Goal: Find specific page/section: Find specific page/section

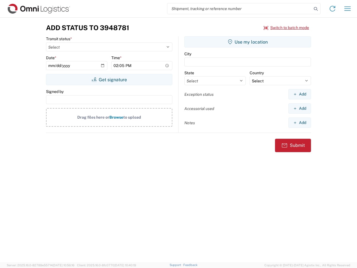
click at [240, 9] on input "search" at bounding box center [239, 8] width 145 height 11
click at [316, 9] on icon at bounding box center [316, 9] width 8 height 8
click at [333, 9] on icon at bounding box center [332, 8] width 9 height 9
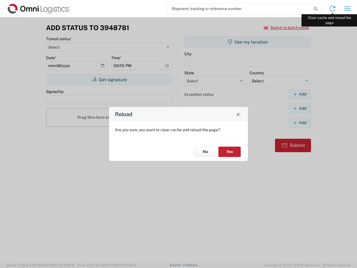
click at [348, 9] on div "Reload Are you sure, you want to clear cache and reload the page? No Yes" at bounding box center [178, 134] width 357 height 268
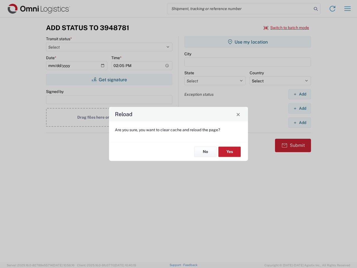
click at [287, 28] on div "Reload Are you sure, you want to clear cache and reload the page? No Yes" at bounding box center [178, 134] width 357 height 268
click at [109, 80] on div "Reload Are you sure, you want to clear cache and reload the page? No Yes" at bounding box center [178, 134] width 357 height 268
click at [248, 42] on div "Reload Are you sure, you want to clear cache and reload the page? No Yes" at bounding box center [178, 134] width 357 height 268
click at [300, 94] on div "Reload Are you sure, you want to clear cache and reload the page? No Yes" at bounding box center [178, 134] width 357 height 268
click at [300, 108] on div "Reload Are you sure, you want to clear cache and reload the page? No Yes" at bounding box center [178, 134] width 357 height 268
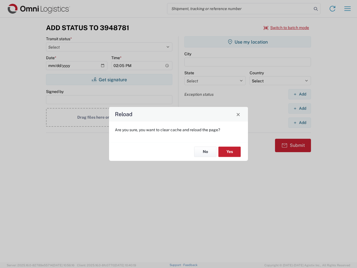
click at [300, 123] on div "Reload Are you sure, you want to clear cache and reload the page? No Yes" at bounding box center [178, 134] width 357 height 268
